Goal: Transaction & Acquisition: Purchase product/service

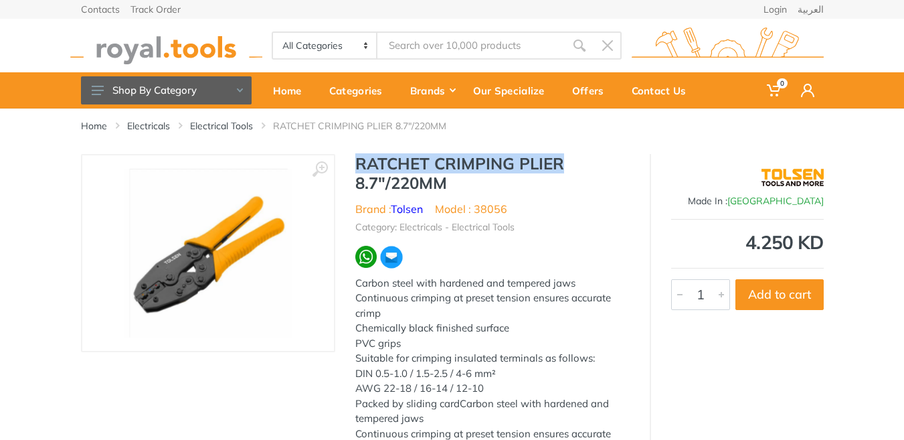
drag, startPoint x: 357, startPoint y: 166, endPoint x: 571, endPoint y: 164, distance: 213.4
click at [571, 159] on h1 "RATCHET CRIMPING PLIER 8.7"/220MM" at bounding box center [492, 173] width 274 height 39
copy h1 "RATCHET CRIMPING PLIER"
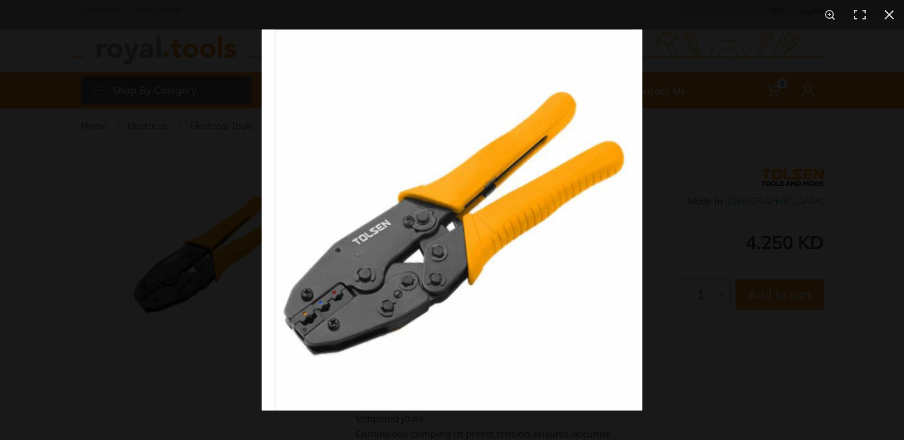
click at [327, 307] on img at bounding box center [452, 219] width 381 height 381
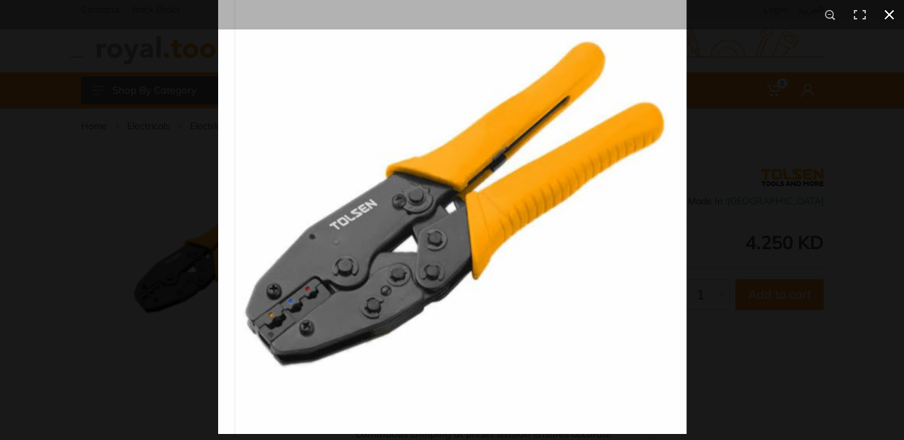
click at [773, 307] on div at bounding box center [670, 185] width 904 height 440
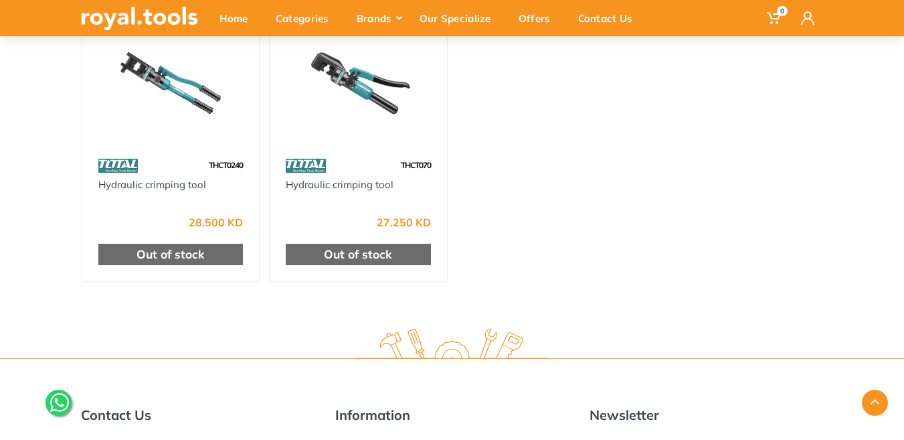
scroll to position [736, 0]
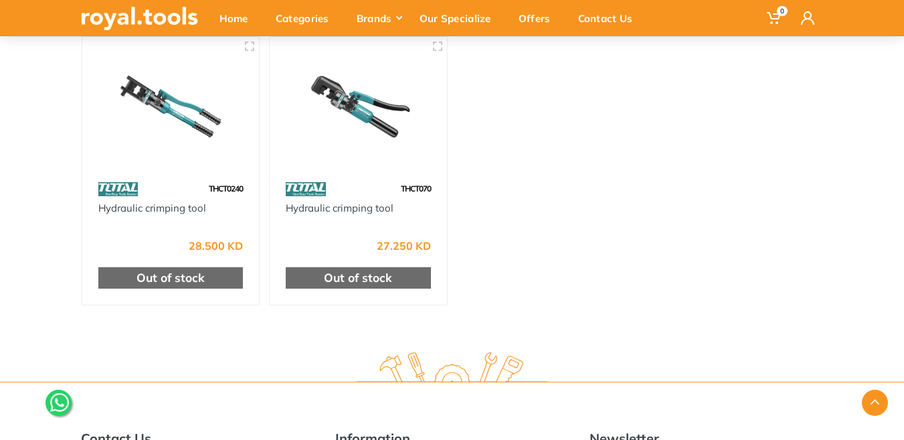
click at [161, 124] on img at bounding box center [170, 106] width 153 height 114
